Goal: Share content: Share content

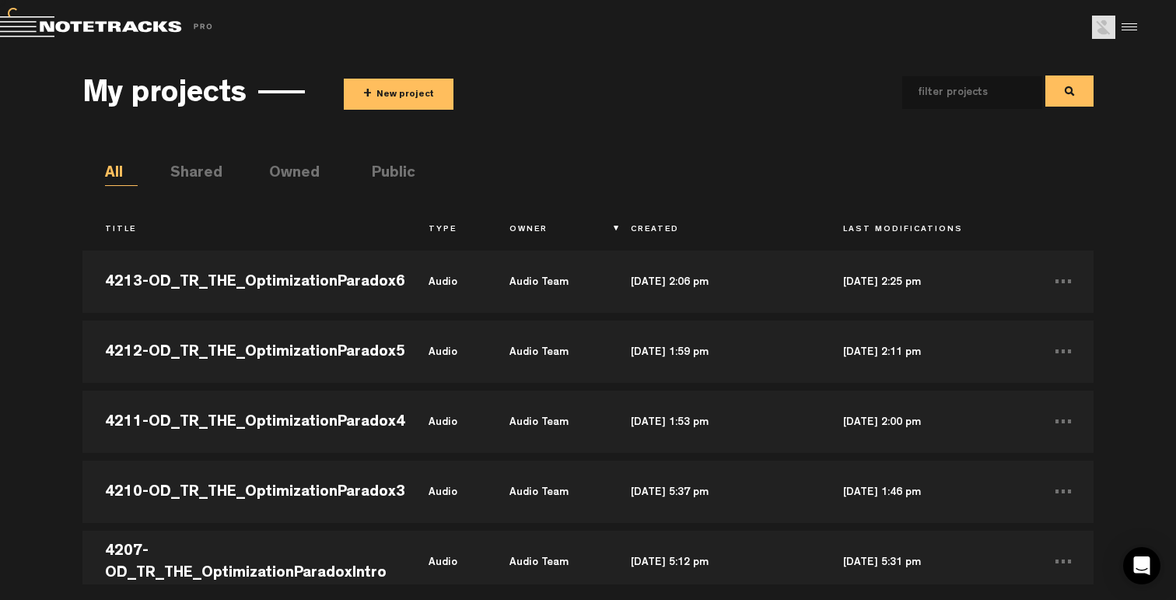
click at [394, 98] on button "+ New project" at bounding box center [399, 94] width 110 height 31
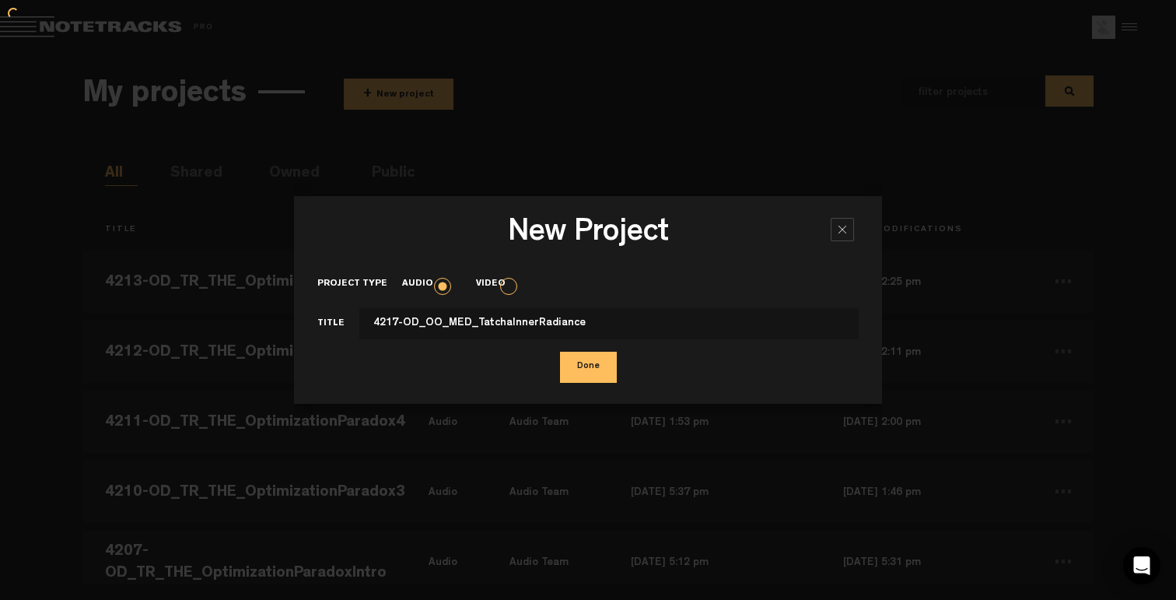
type input "4217-OD_OO_MED_TatchaInnerRadiance"
click at [560, 352] on button "Done" at bounding box center [588, 367] width 57 height 31
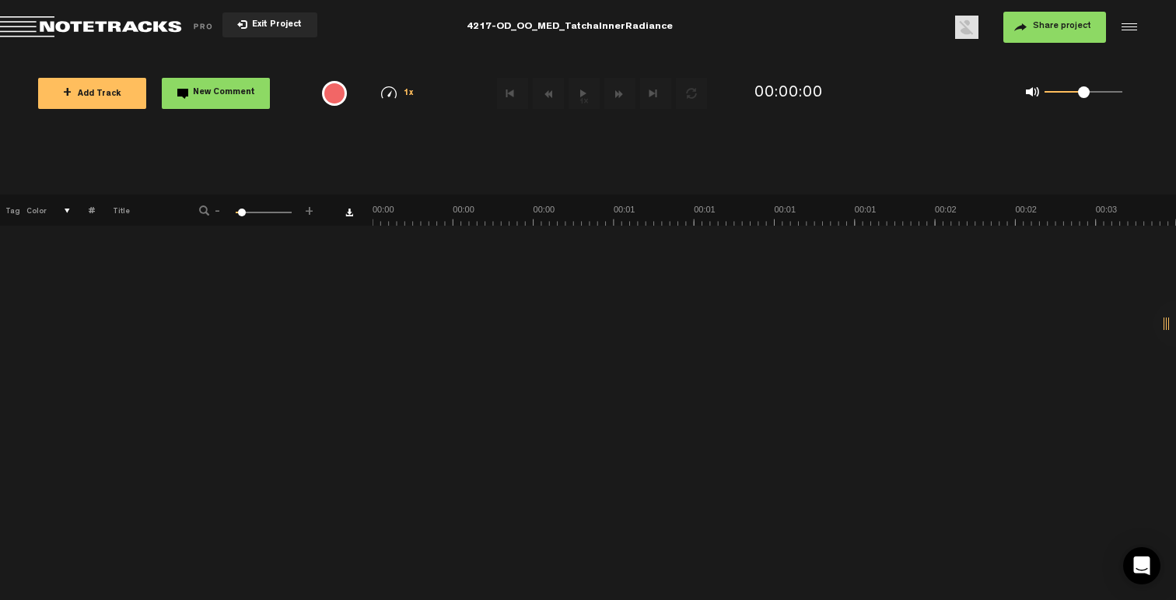
click at [111, 86] on button "+ Add Track" at bounding box center [92, 93] width 108 height 31
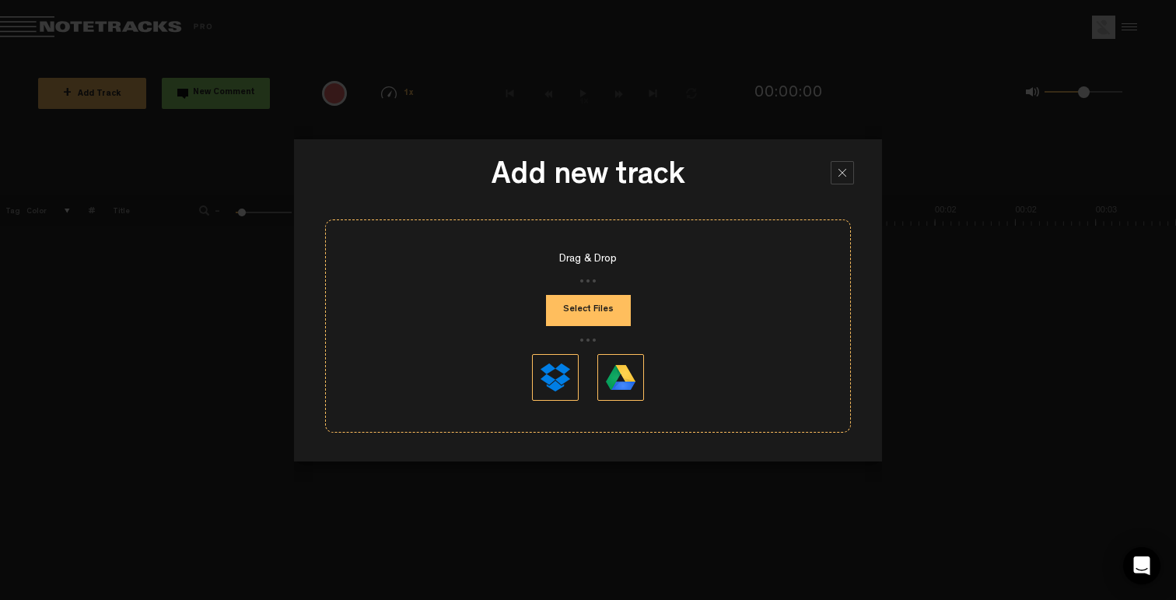
click at [579, 318] on button "Select Files" at bounding box center [588, 310] width 85 height 31
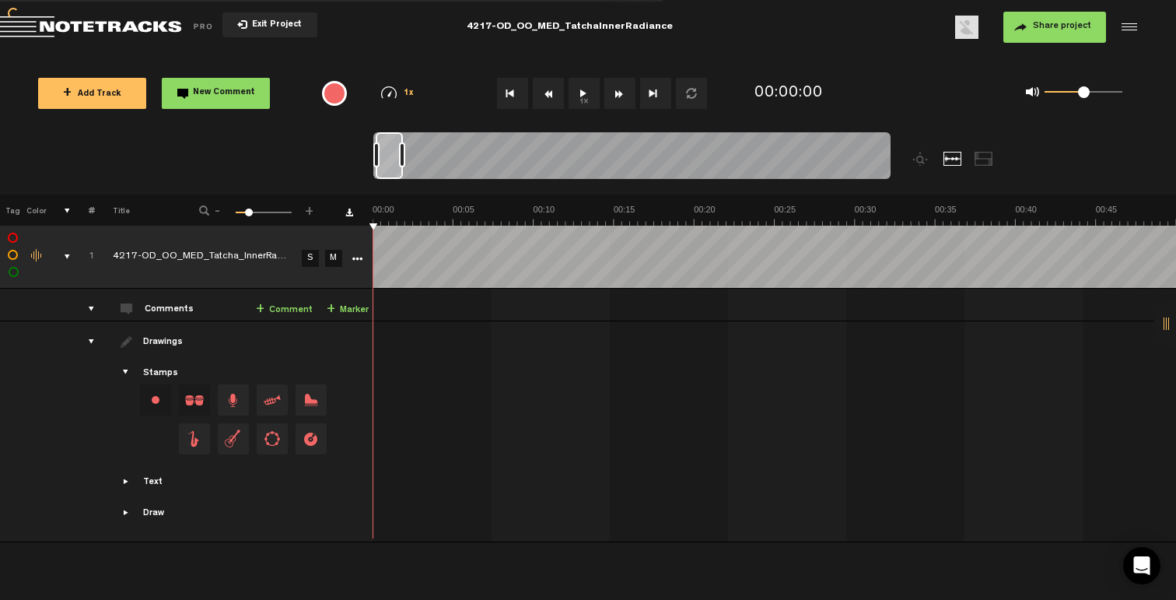
click at [1069, 21] on button "Share project" at bounding box center [1054, 27] width 103 height 31
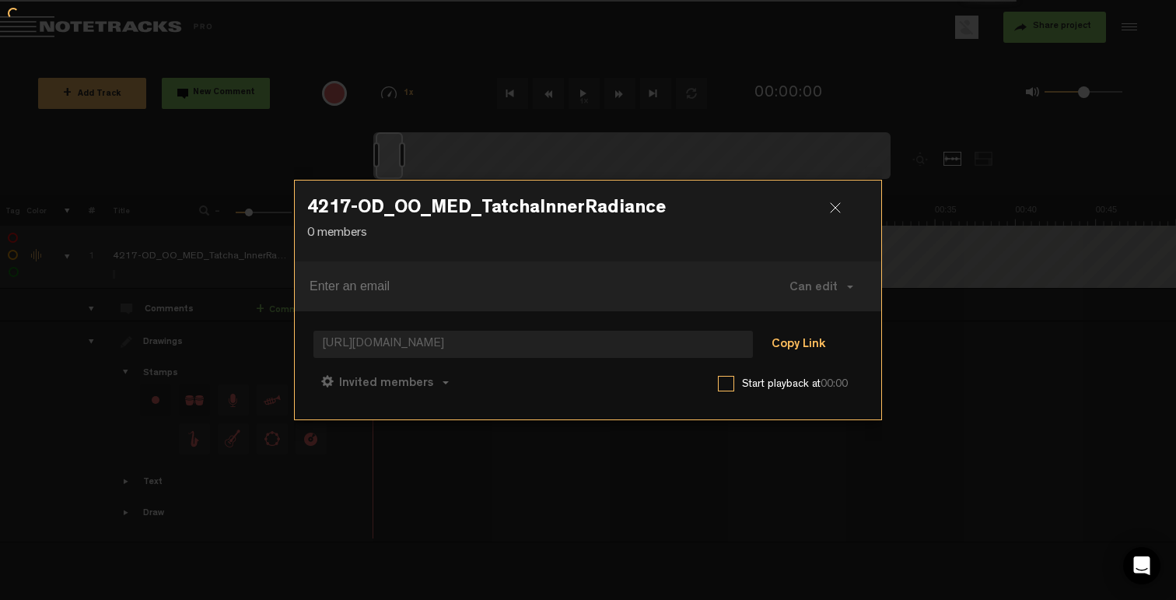
click at [796, 334] on button "Copy Link" at bounding box center [798, 345] width 85 height 31
click at [464, 377] on span "Can comment" at bounding box center [454, 383] width 79 height 12
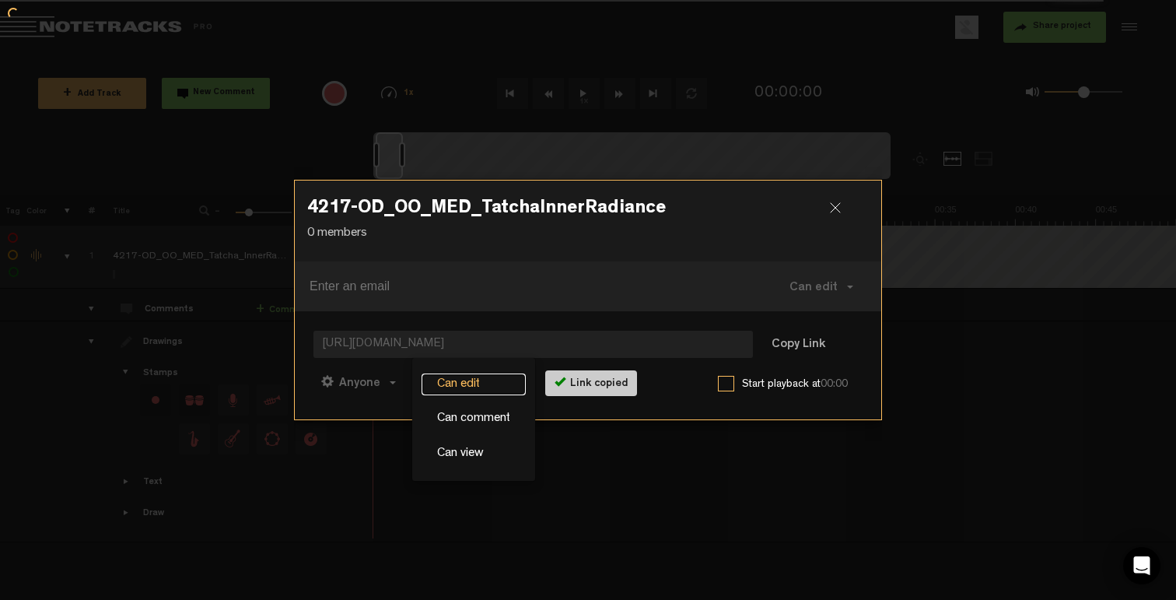
click at [432, 386] on link "Can edit" at bounding box center [474, 384] width 104 height 23
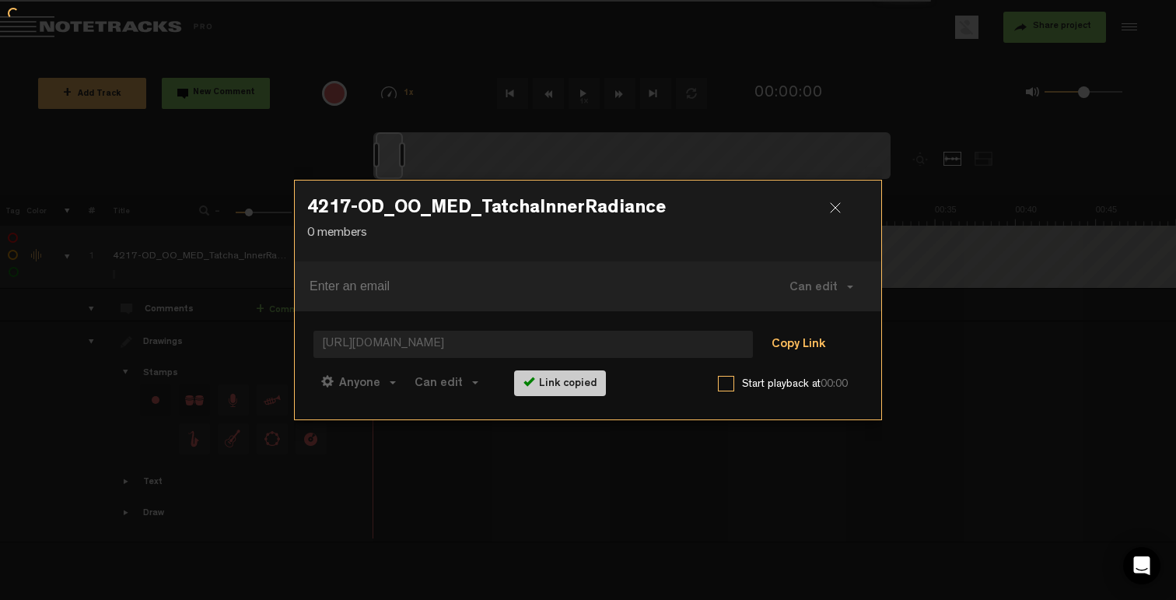
click at [790, 345] on button "Copy Link" at bounding box center [798, 345] width 85 height 31
click at [834, 205] on div at bounding box center [841, 213] width 23 height 23
